Goal: Communication & Community: Ask a question

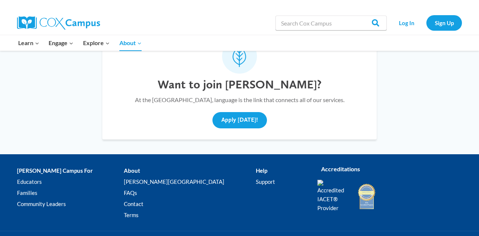
scroll to position [2643, 0]
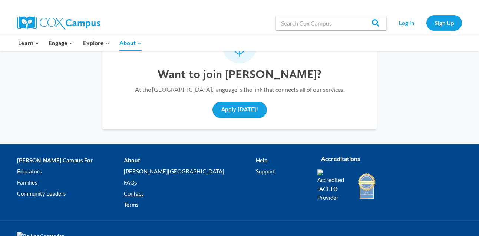
click at [137, 189] on link "Contact" at bounding box center [189, 194] width 131 height 11
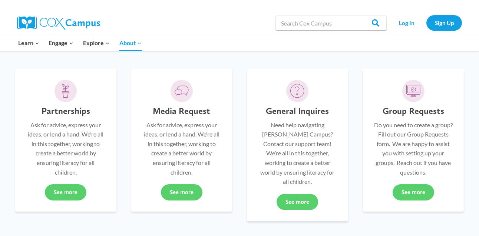
scroll to position [184, 0]
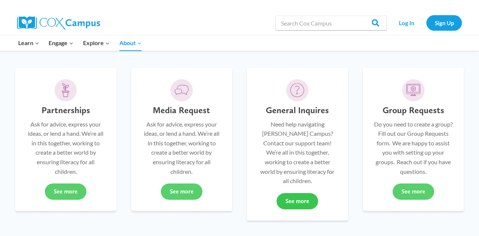
click at [305, 194] on link "See more" at bounding box center [296, 201] width 41 height 16
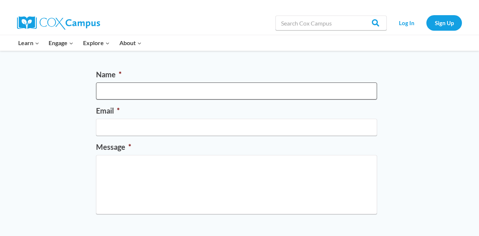
click at [110, 90] on input "Name *" at bounding box center [236, 91] width 281 height 17
type input "[PERSON_NAME]"
type input "[EMAIL_ADDRESS][DOMAIN_NAME]"
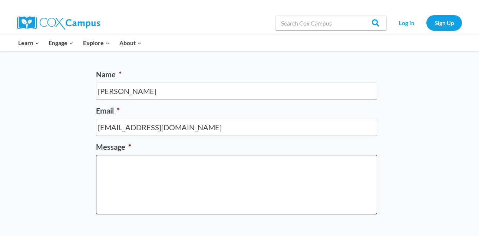
click at [111, 171] on textarea "Message *" at bounding box center [236, 184] width 281 height 59
type textarea "G"
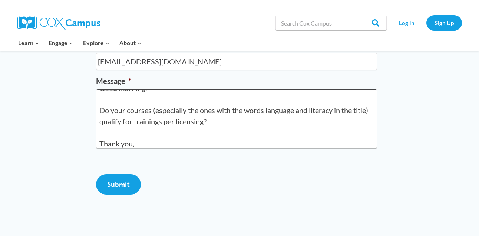
scroll to position [20, 0]
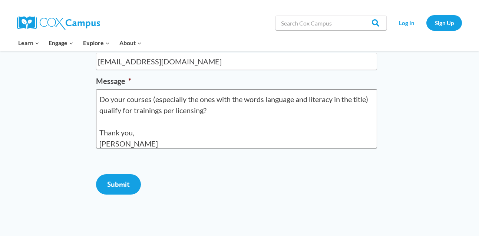
type textarea "Good morning, Do your courses (especially the ones with the words language and …"
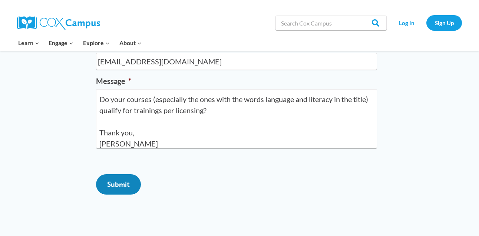
click at [119, 195] on input "Submit" at bounding box center [118, 184] width 45 height 20
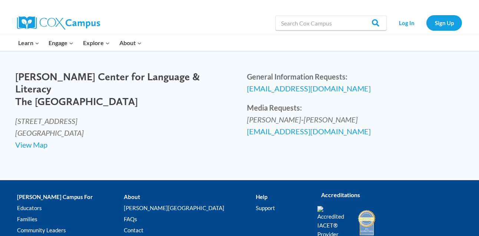
scroll to position [113, 0]
